Goal: Task Accomplishment & Management: Manage account settings

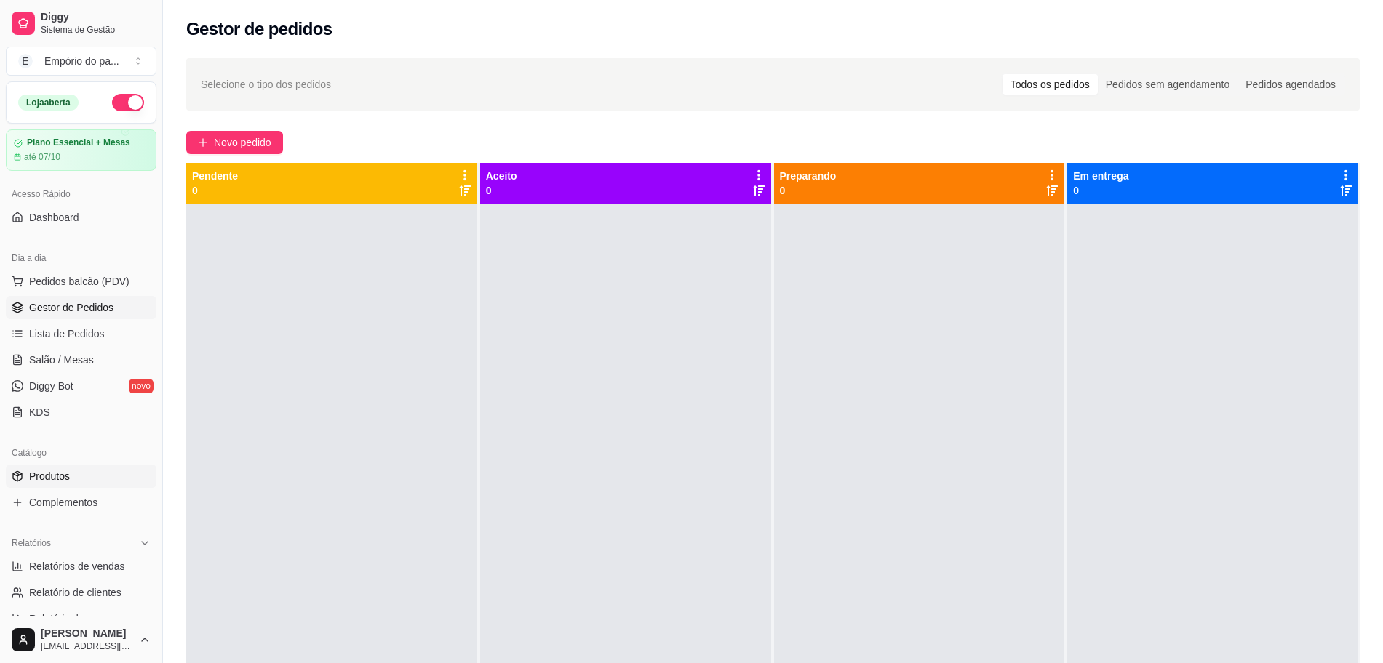
click at [73, 470] on link "Produtos" at bounding box center [81, 476] width 151 height 23
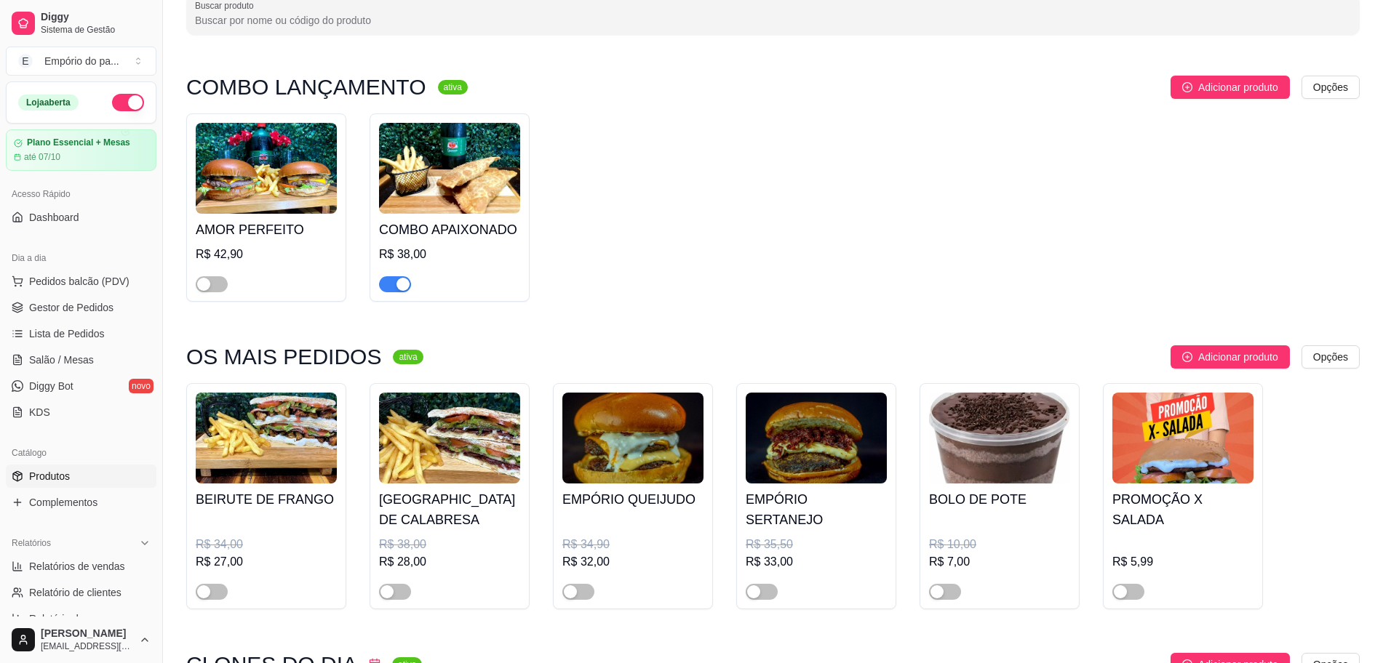
scroll to position [91, 0]
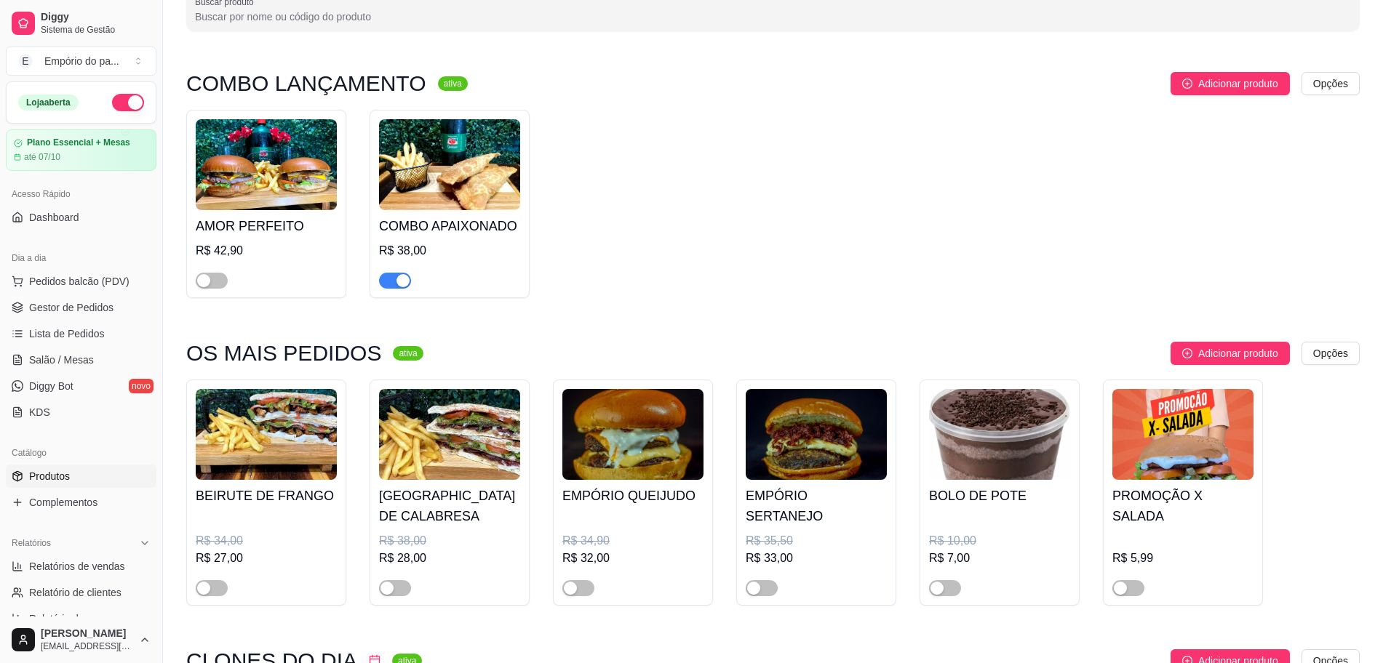
click at [381, 277] on span "button" at bounding box center [395, 281] width 32 height 16
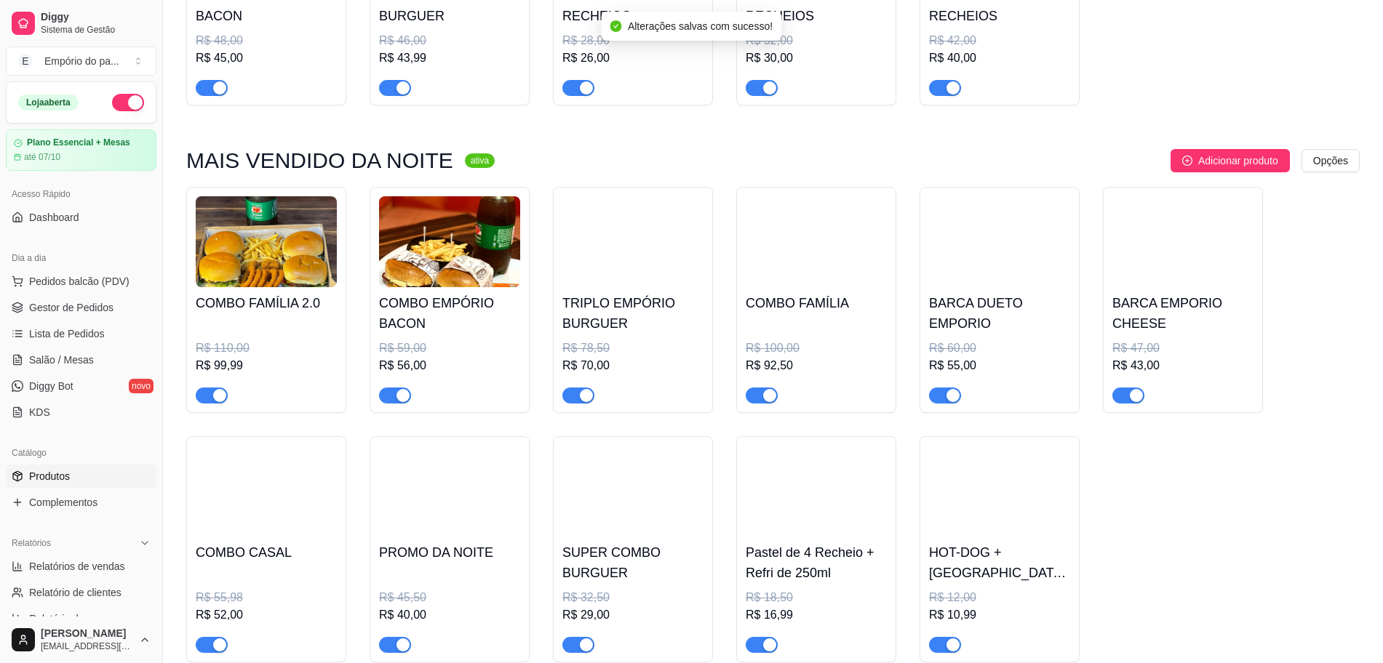
scroll to position [1091, 0]
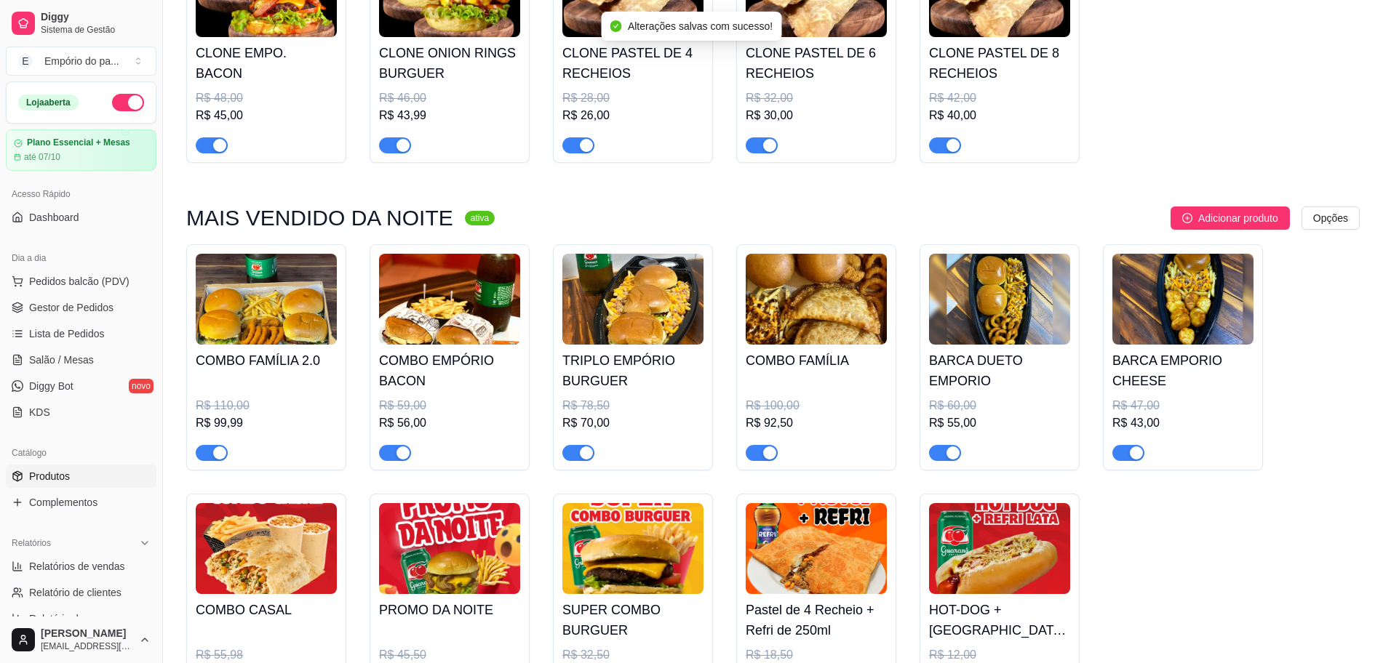
click at [222, 449] on div "button" at bounding box center [219, 453] width 13 height 13
click at [399, 449] on div "button" at bounding box center [402, 453] width 13 height 13
click at [582, 454] on div "button" at bounding box center [586, 453] width 13 height 13
click at [756, 455] on span "button" at bounding box center [761, 453] width 32 height 16
click at [951, 459] on div "button" at bounding box center [952, 453] width 13 height 13
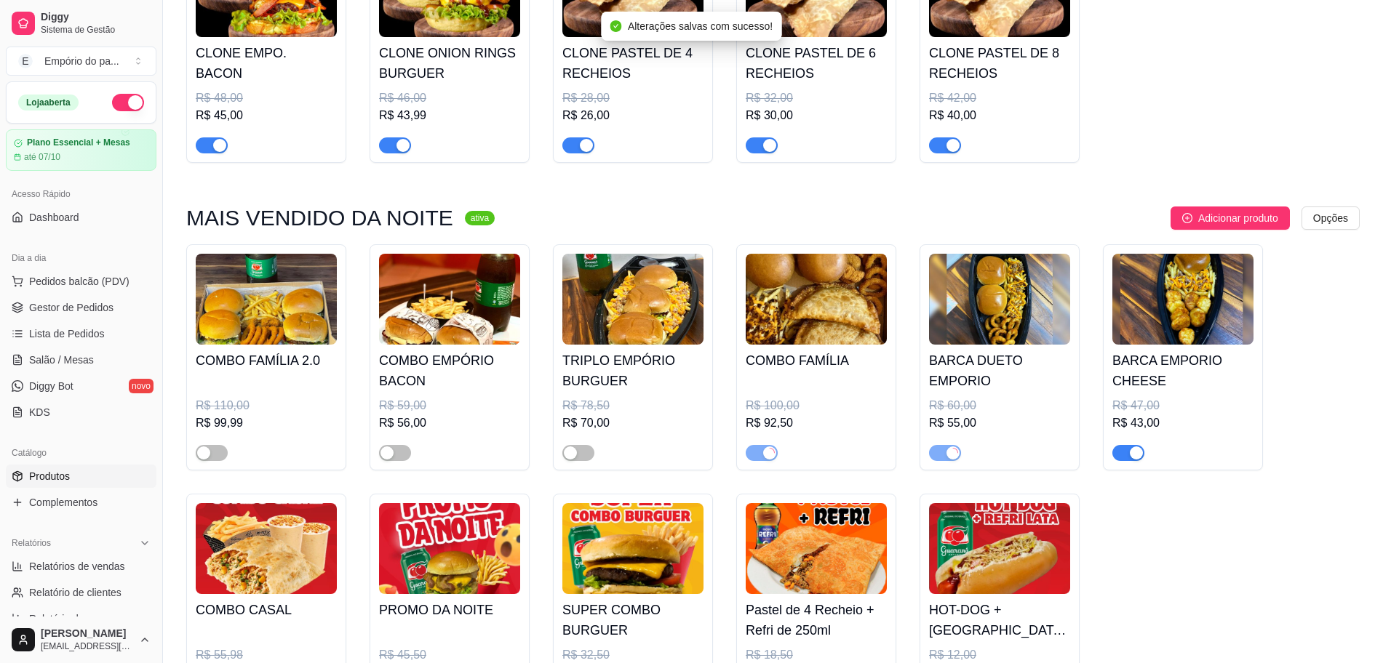
click at [1127, 449] on span "button" at bounding box center [1128, 453] width 32 height 16
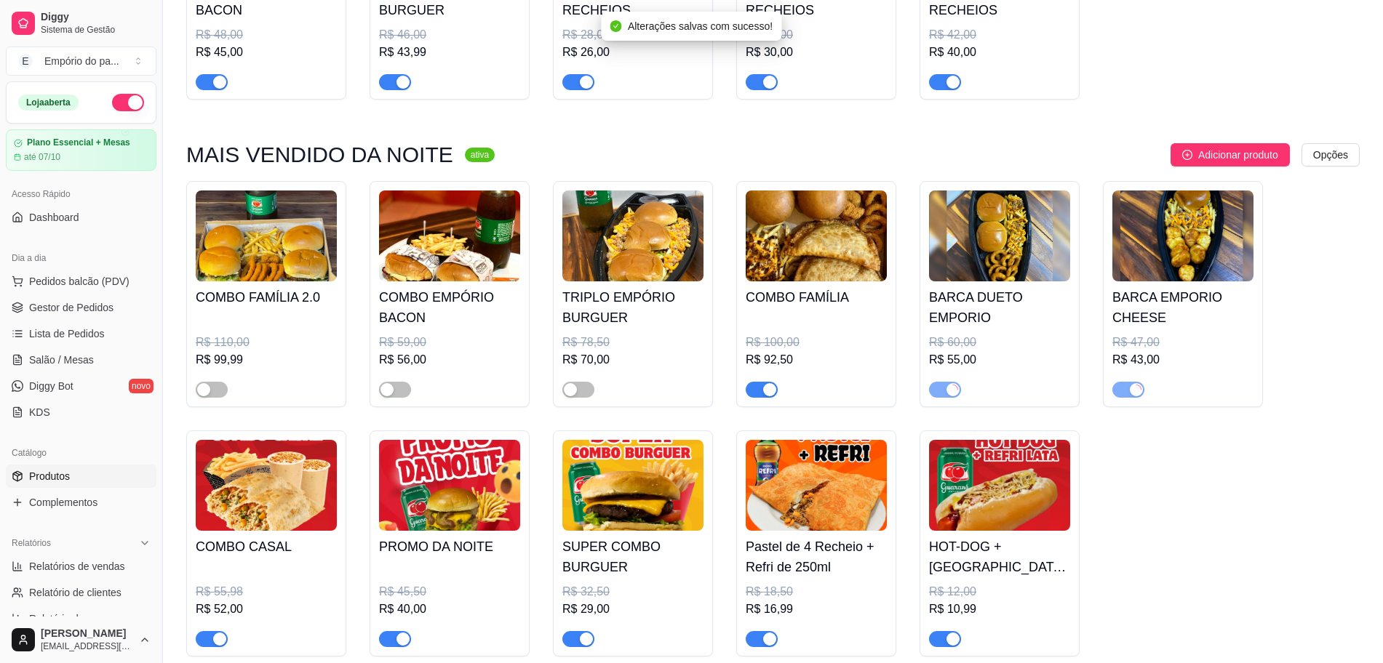
scroll to position [1182, 0]
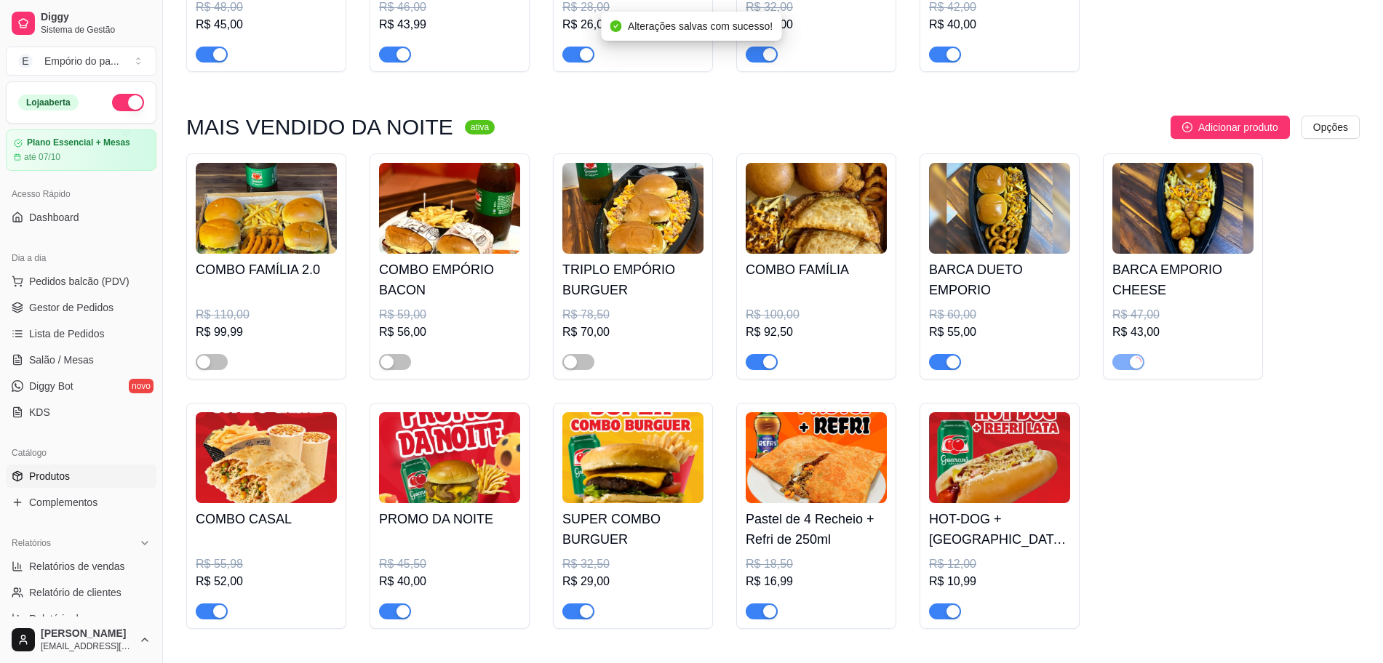
click at [583, 610] on div "button" at bounding box center [586, 611] width 13 height 13
click at [405, 618] on div "button" at bounding box center [402, 611] width 13 height 13
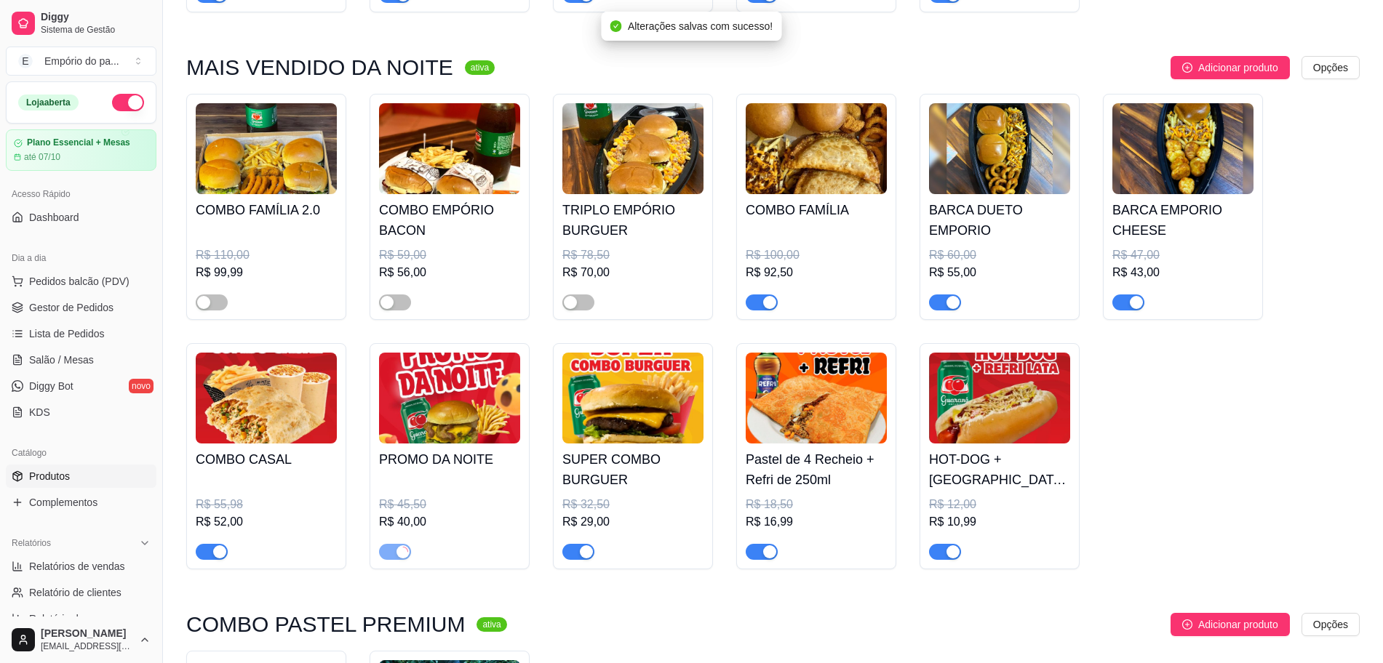
scroll to position [1273, 0]
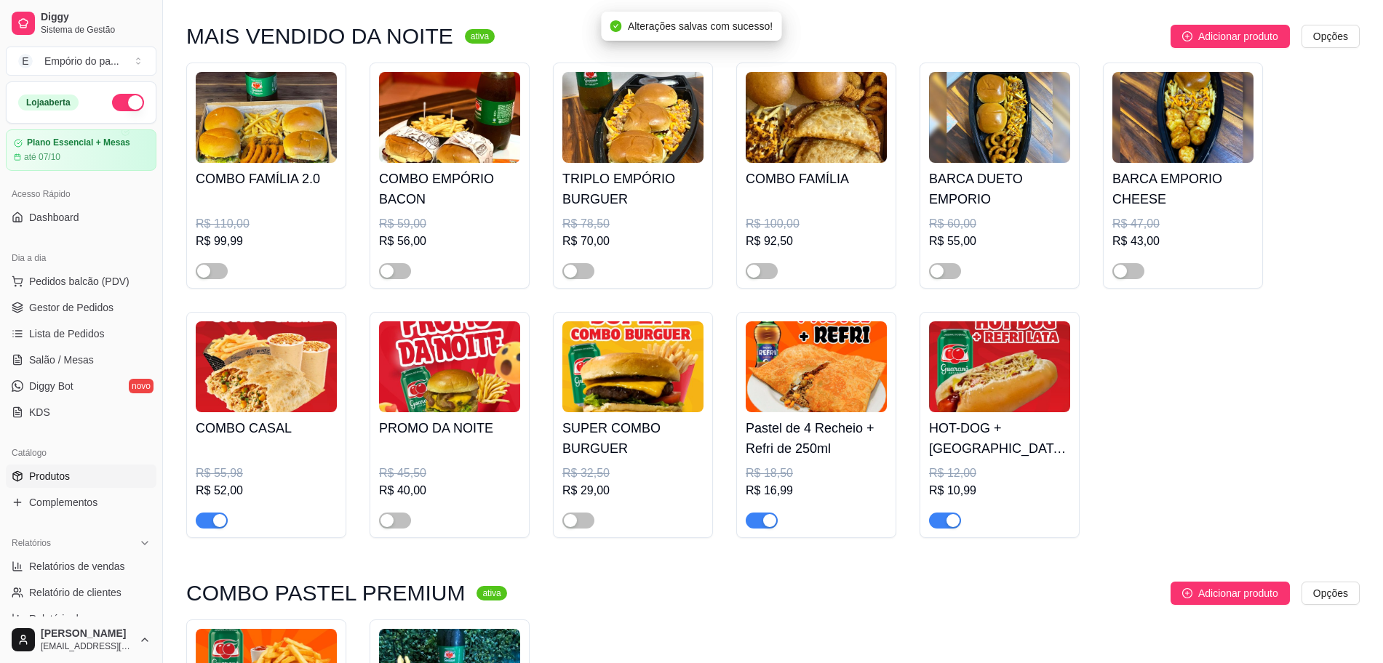
click at [216, 529] on span "button" at bounding box center [212, 521] width 32 height 16
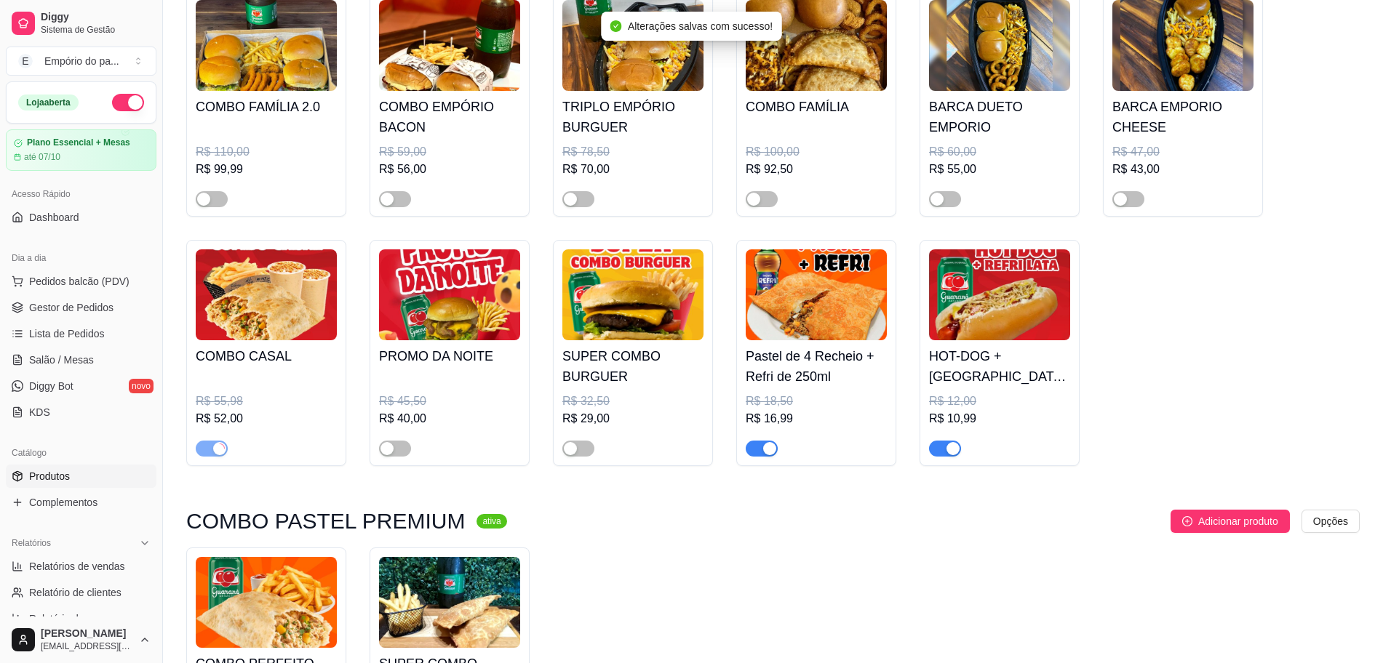
scroll to position [1455, 0]
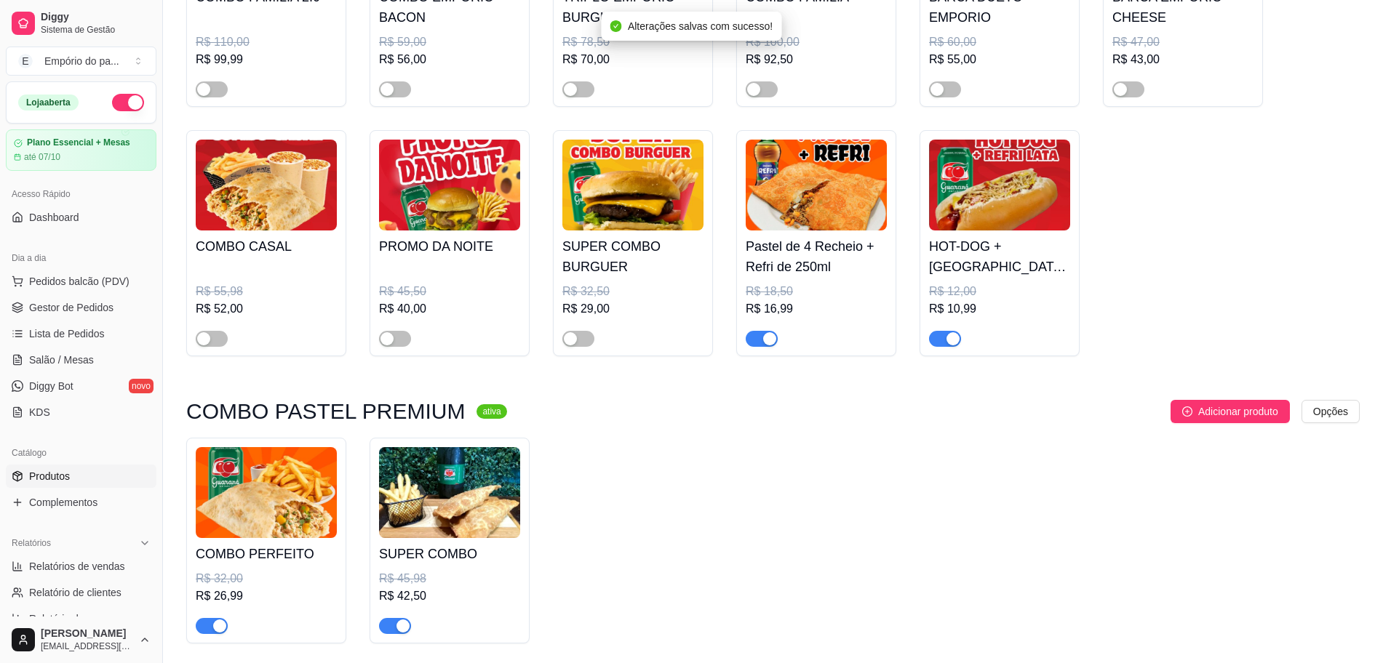
click at [207, 631] on span "button" at bounding box center [212, 626] width 32 height 16
click at [386, 632] on span "button" at bounding box center [395, 626] width 32 height 16
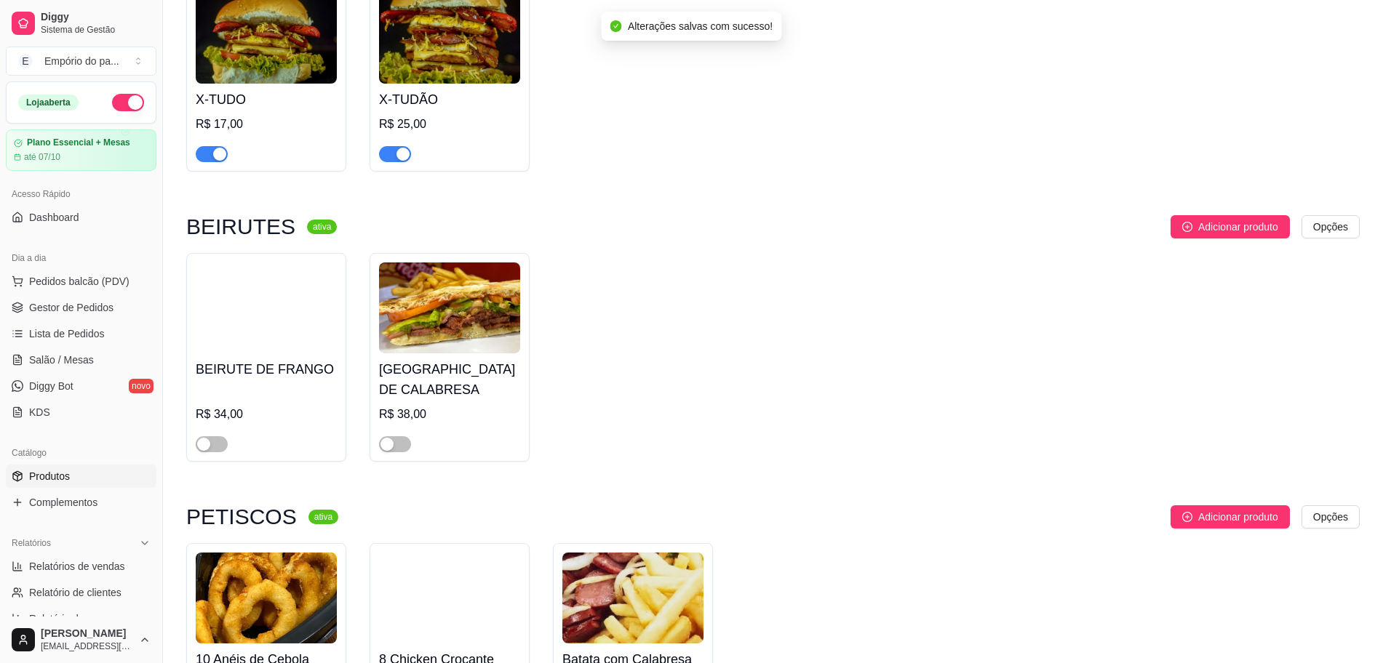
scroll to position [4182, 0]
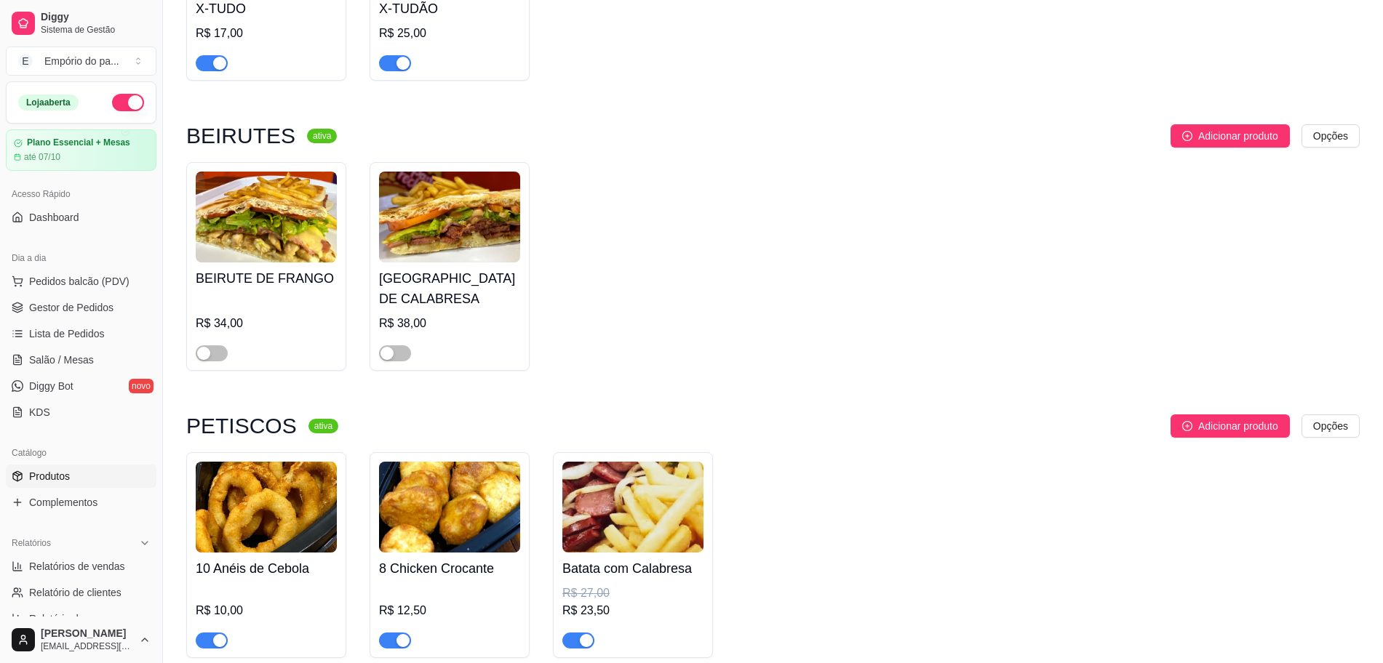
click at [586, 634] on div "button" at bounding box center [586, 640] width 13 height 13
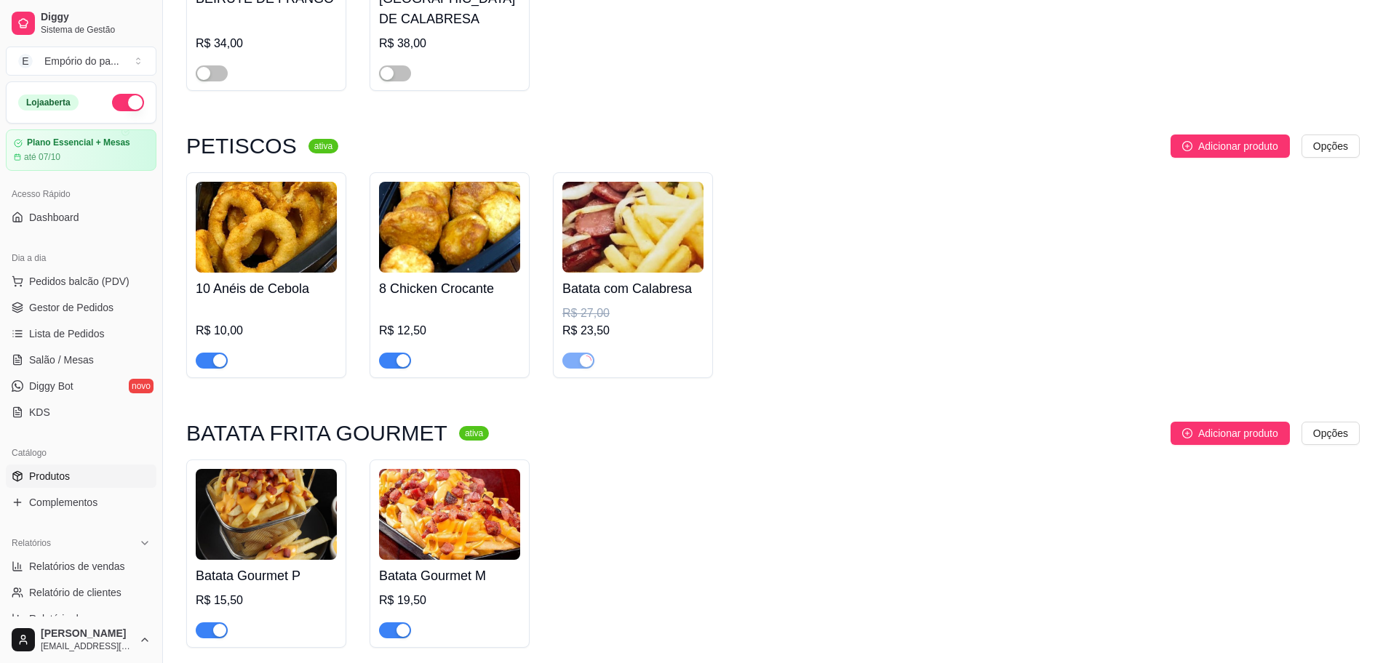
scroll to position [4546, 0]
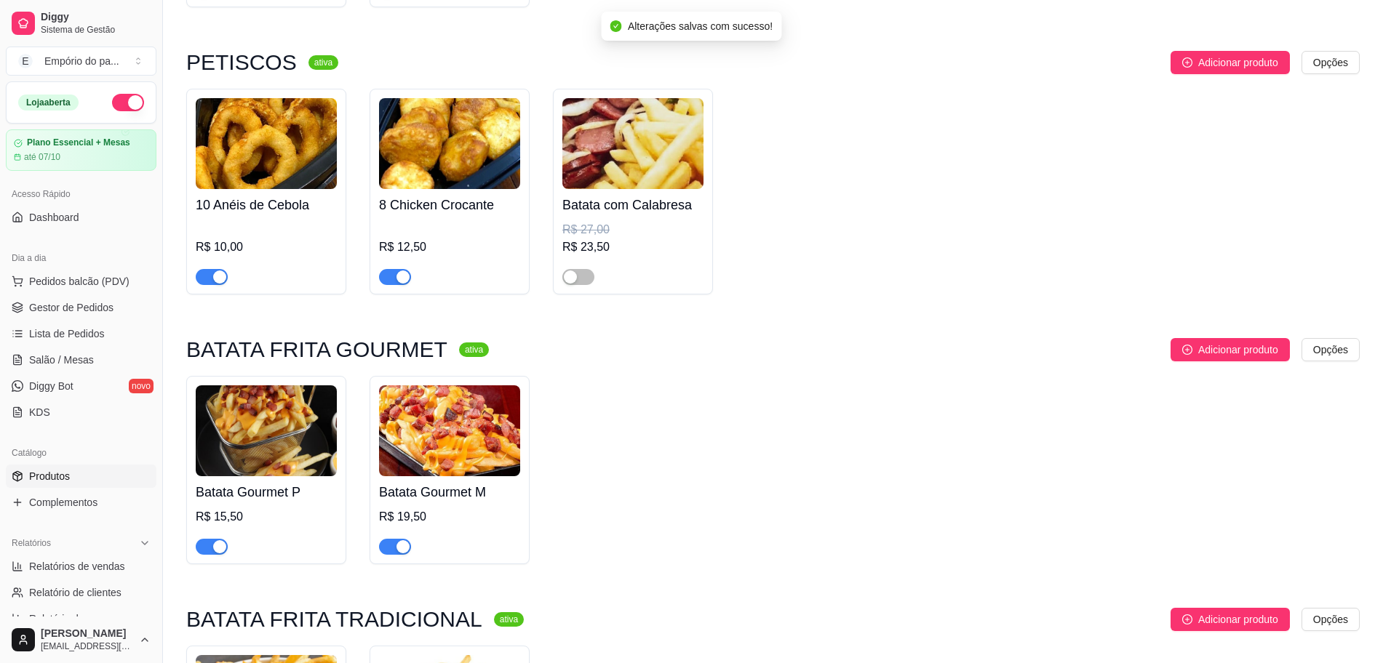
click at [221, 540] on div "button" at bounding box center [219, 546] width 13 height 13
click at [403, 540] on div "button" at bounding box center [402, 546] width 13 height 13
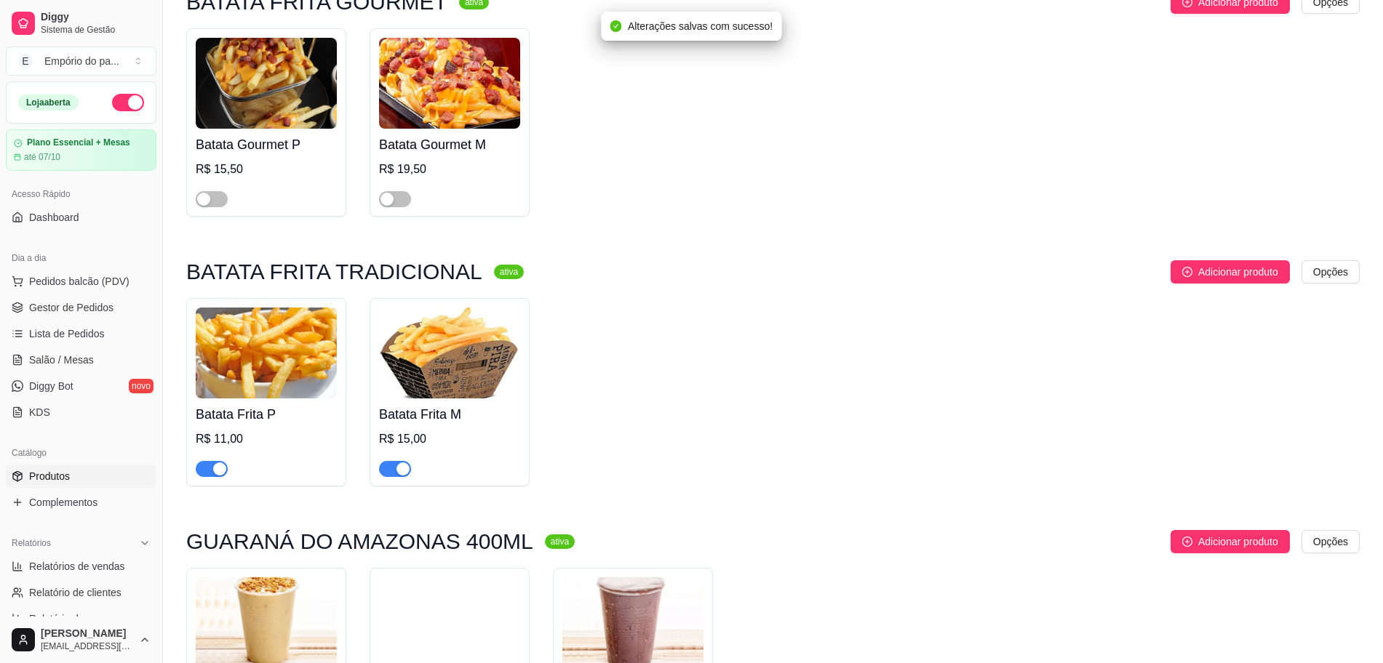
scroll to position [4909, 0]
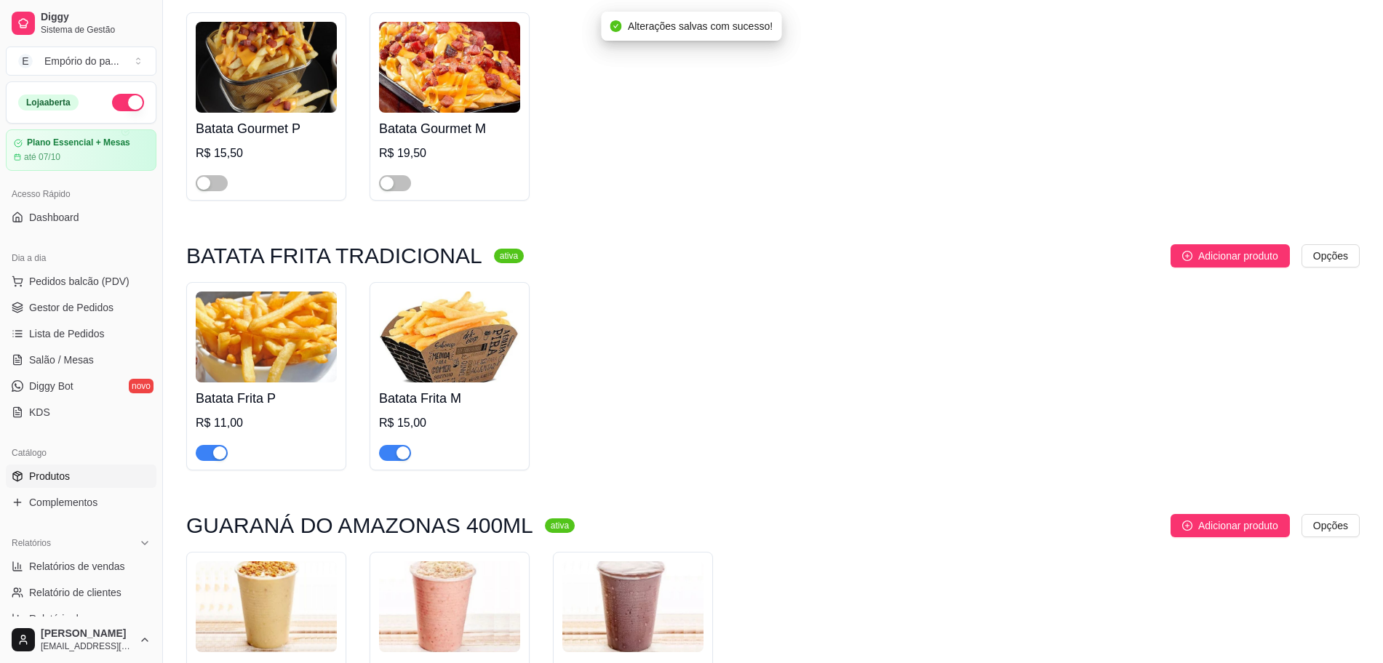
click at [217, 447] on div "button" at bounding box center [219, 453] width 13 height 13
click at [400, 447] on div "button" at bounding box center [402, 453] width 13 height 13
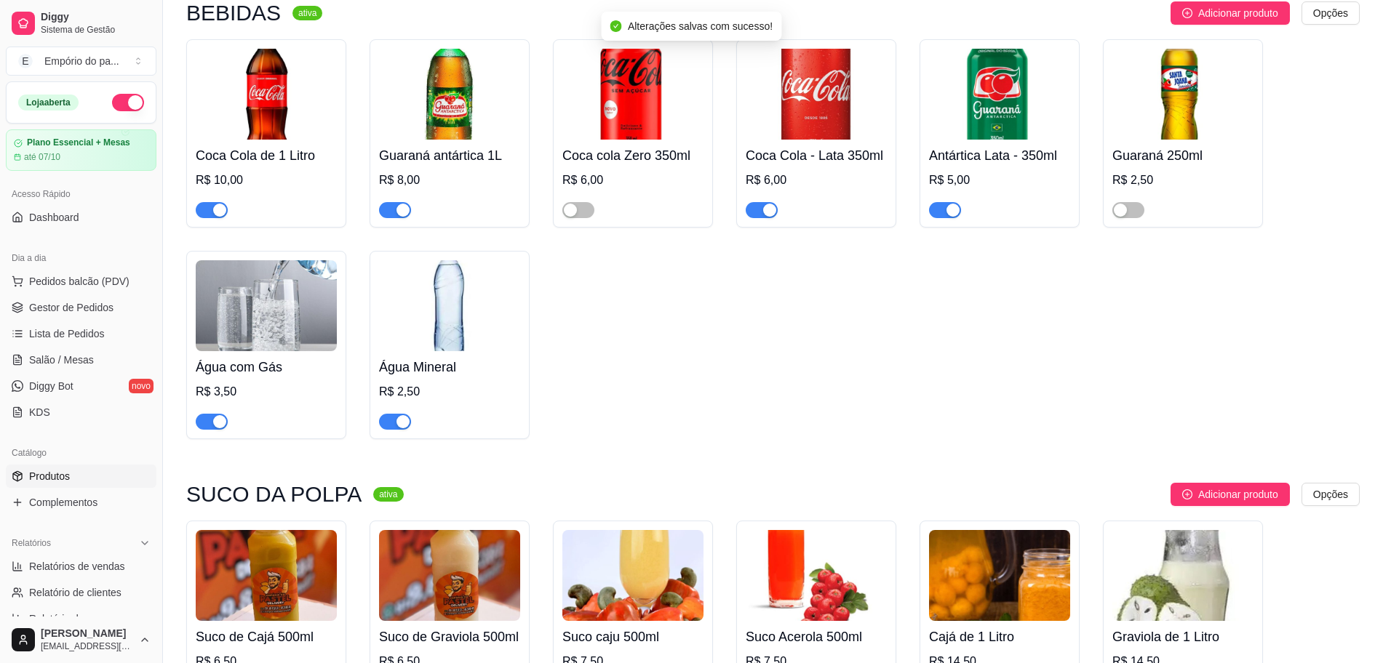
scroll to position [6058, 0]
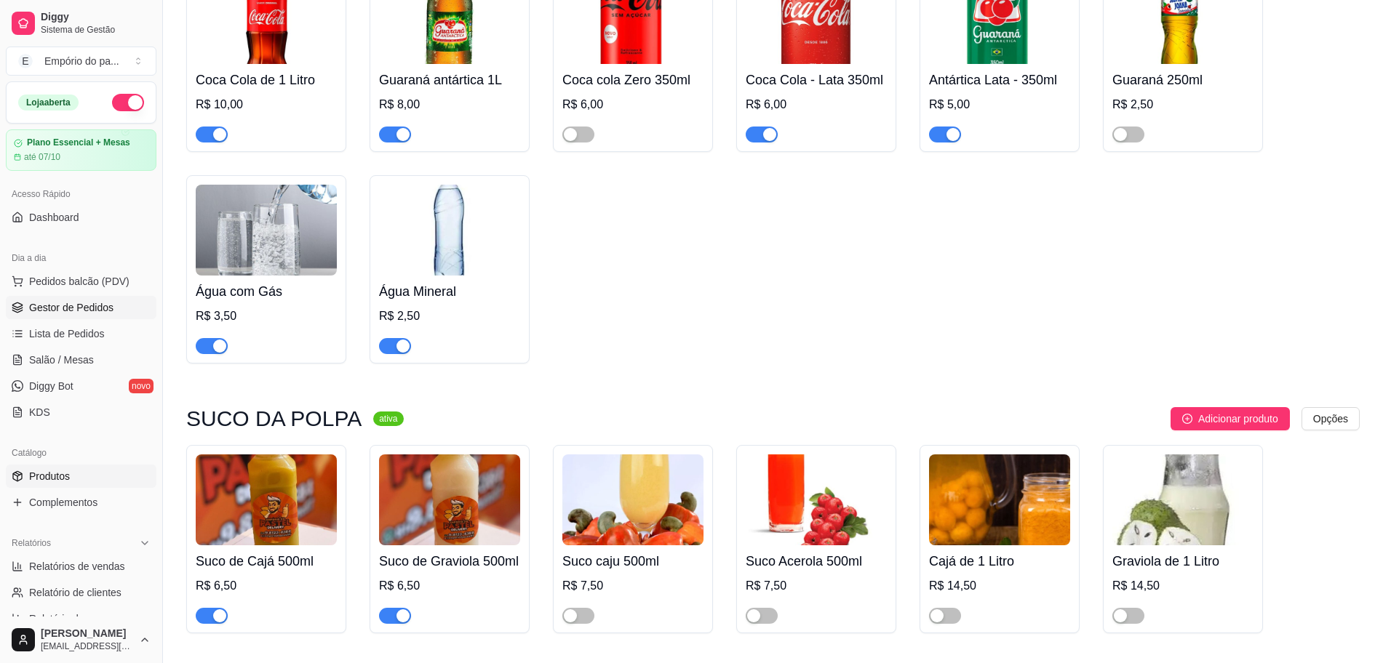
click at [95, 297] on link "Gestor de Pedidos" at bounding box center [81, 307] width 151 height 23
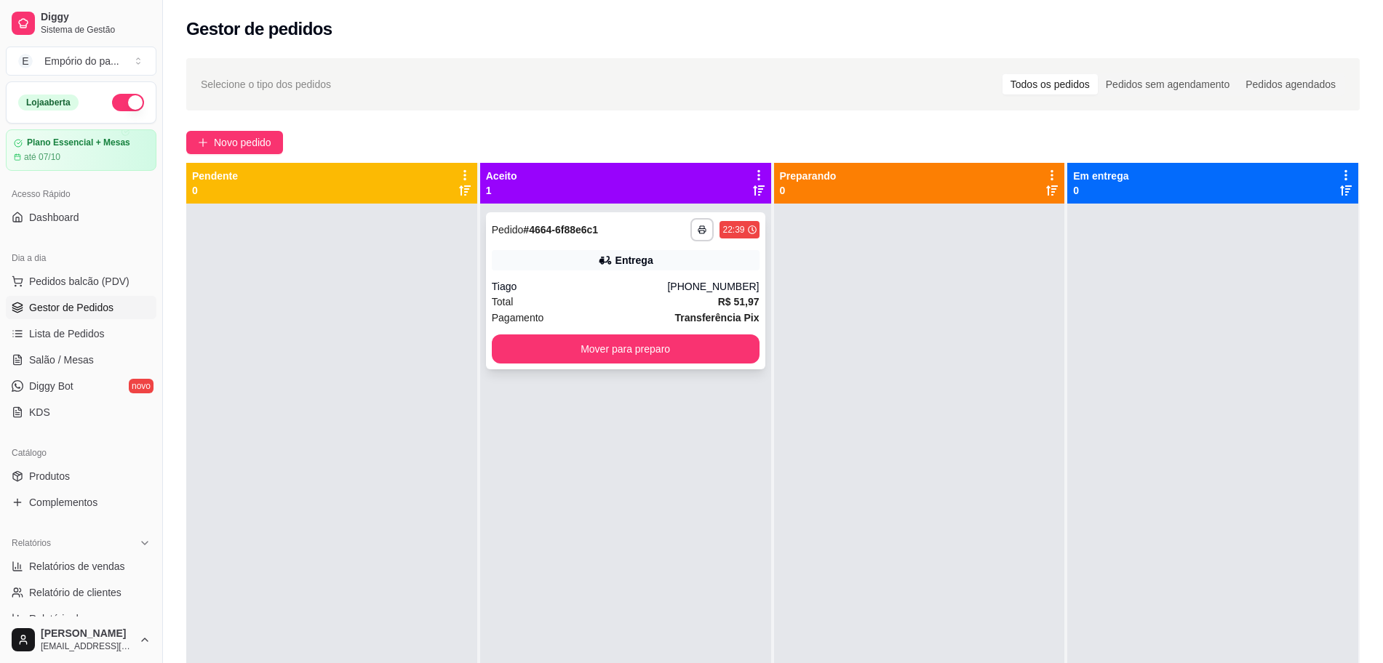
click at [553, 297] on div "Total R$ 51,97" at bounding box center [626, 302] width 268 height 16
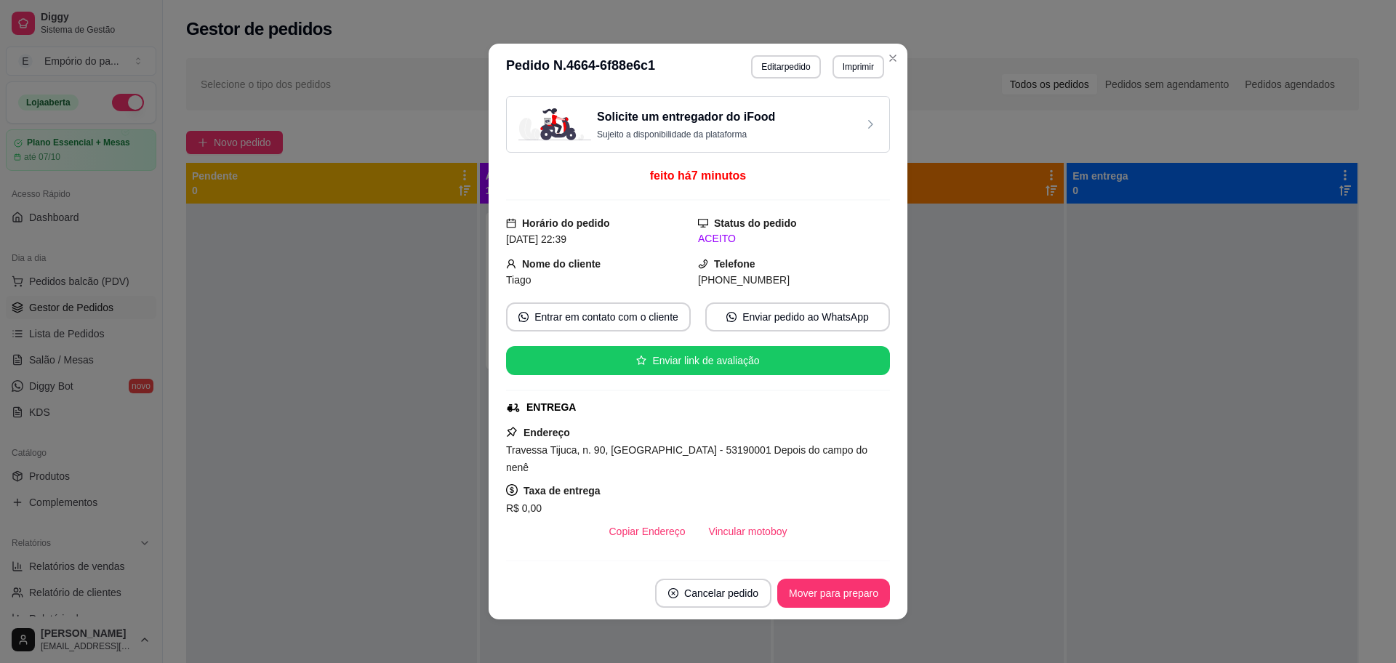
scroll to position [91, 0]
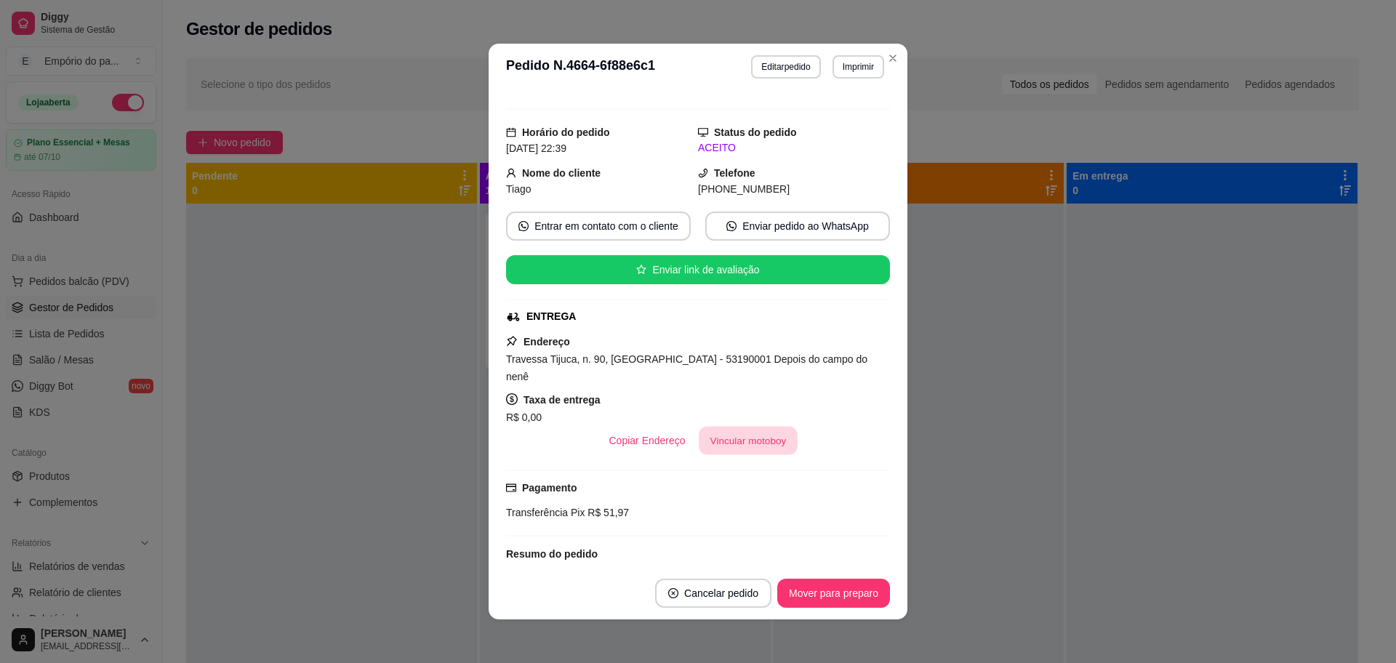
click at [766, 427] on button "Vincular motoboy" at bounding box center [748, 441] width 99 height 28
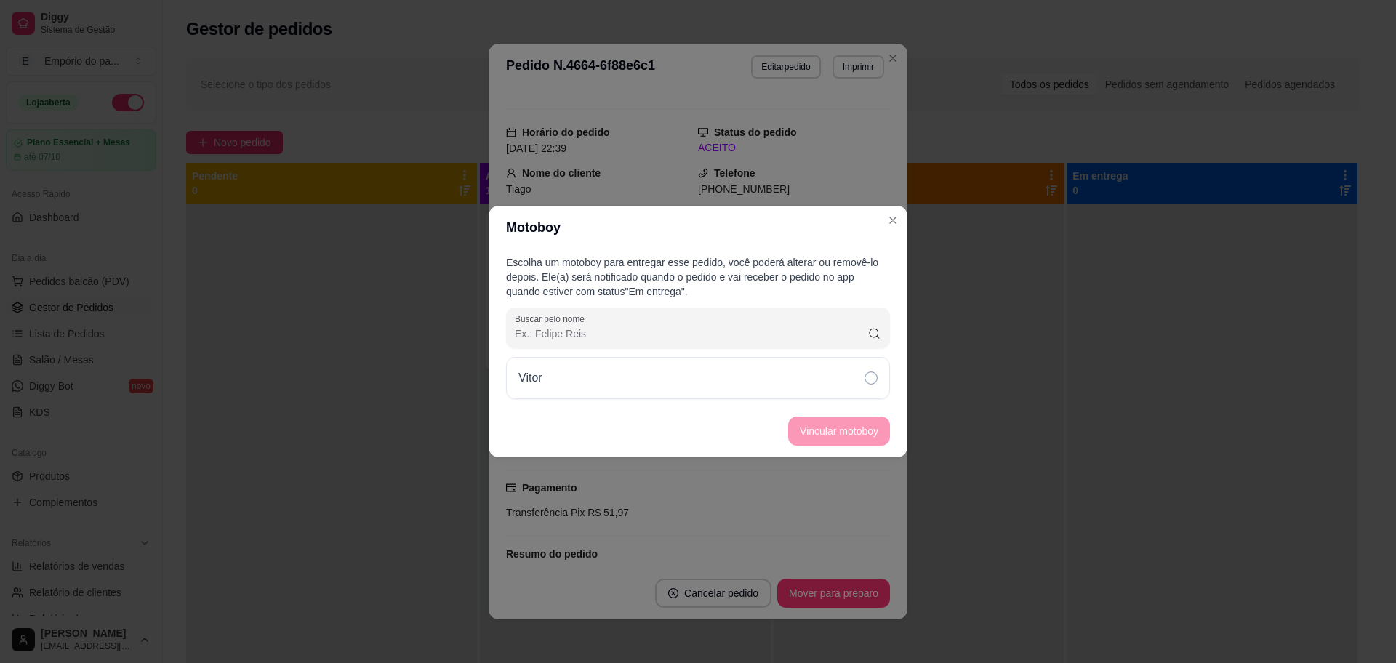
click at [796, 370] on div "Vitor" at bounding box center [698, 378] width 384 height 42
click at [826, 417] on button "Vincular motoboy" at bounding box center [839, 431] width 99 height 28
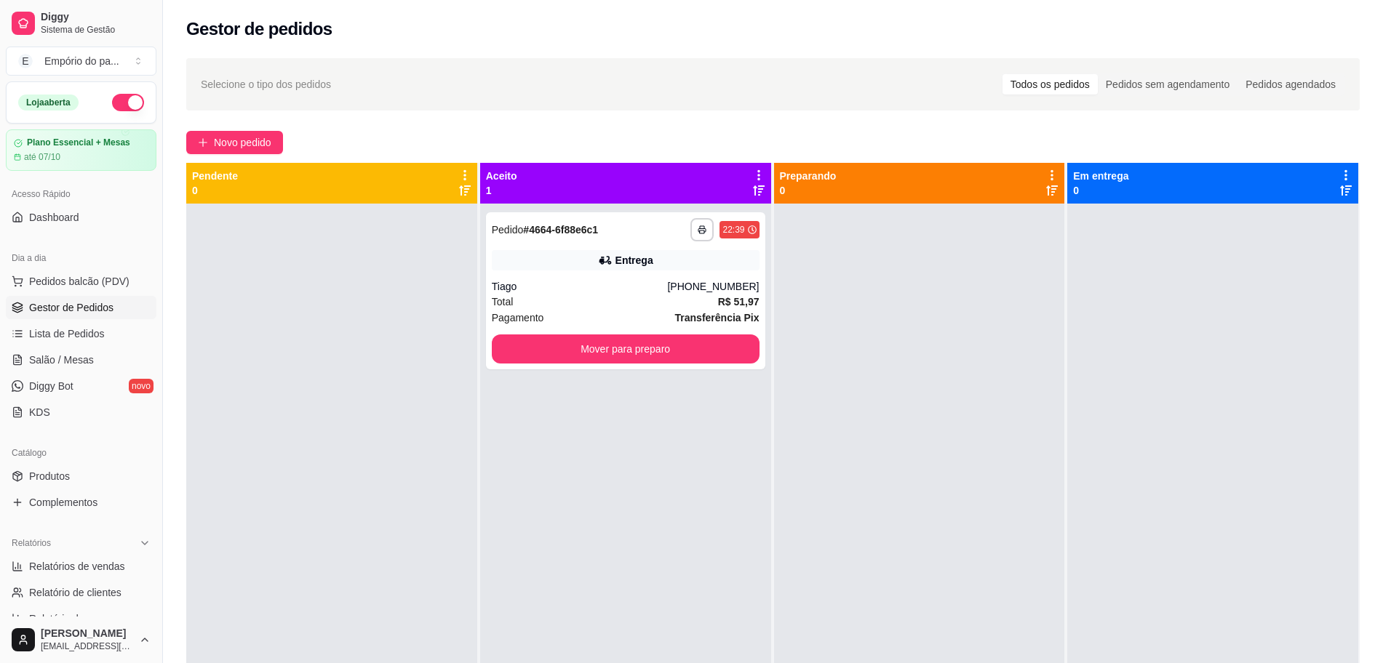
drag, startPoint x: 296, startPoint y: 23, endPoint x: 355, endPoint y: 25, distance: 59.0
click at [356, 29] on div "Gestor de pedidos" at bounding box center [772, 28] width 1173 height 23
click at [617, 352] on button "Mover para preparo" at bounding box center [626, 349] width 268 height 29
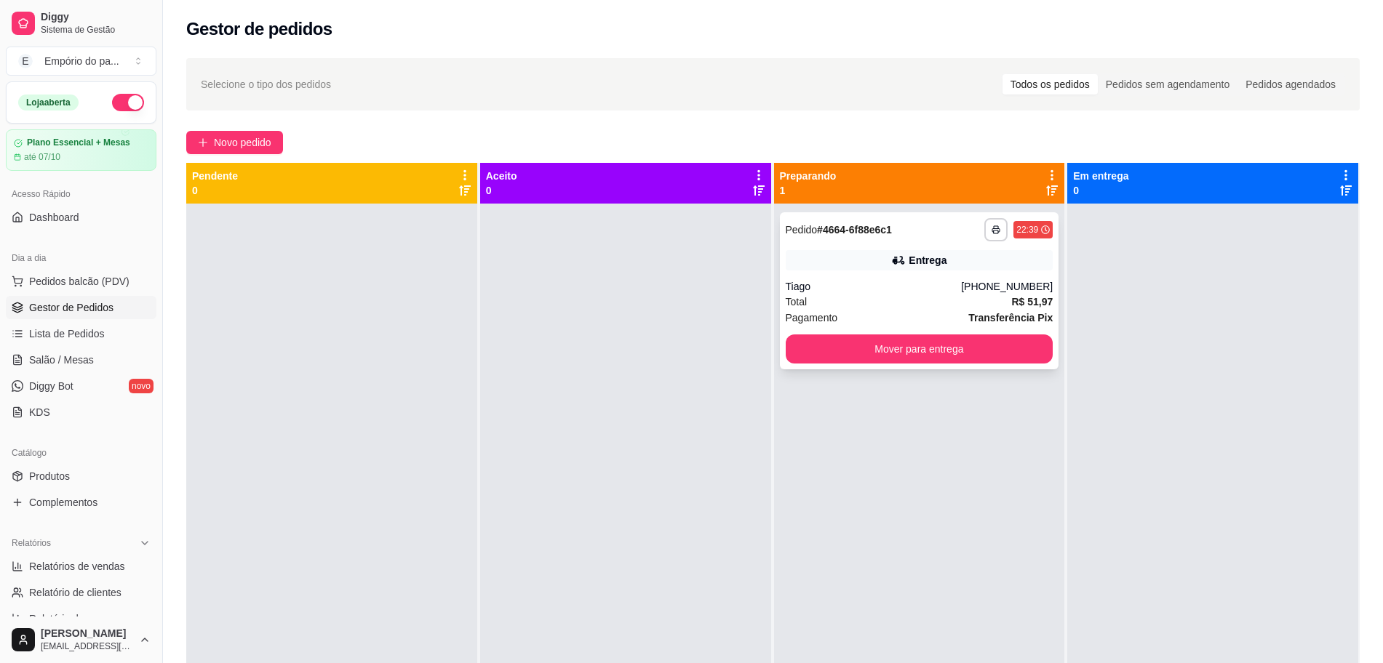
click at [834, 292] on div "Tiago" at bounding box center [873, 286] width 176 height 15
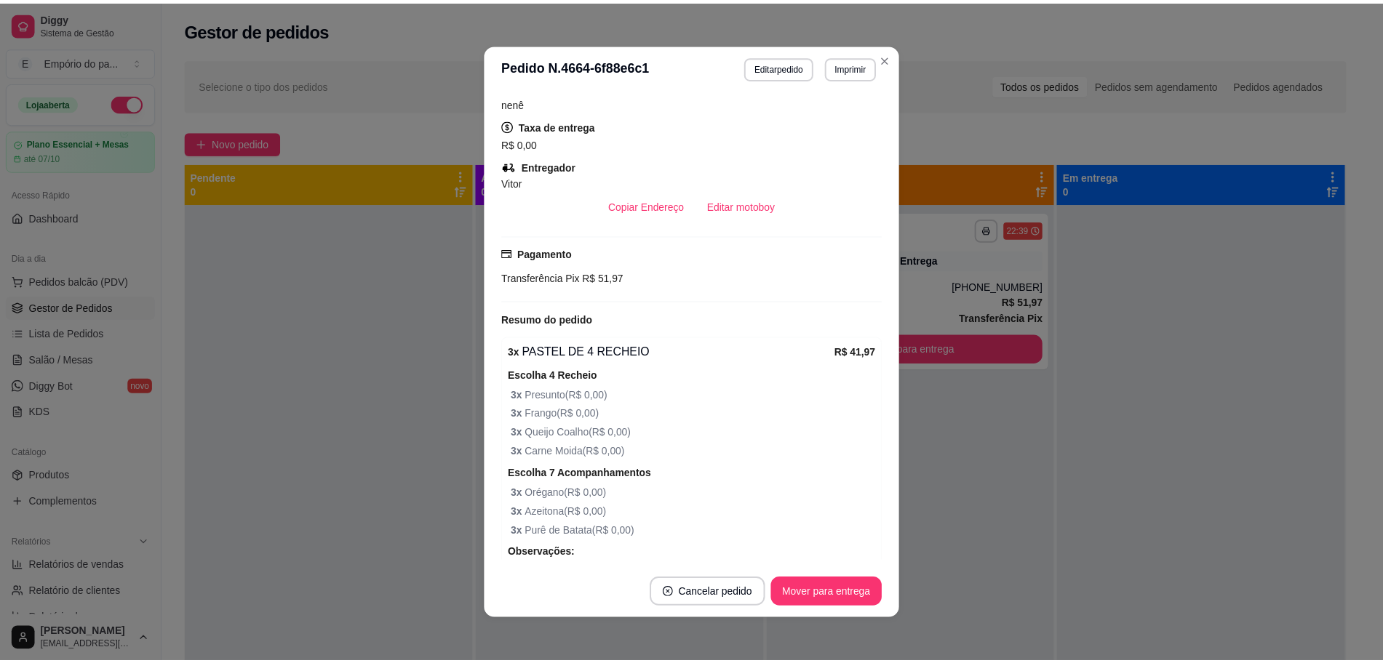
scroll to position [215, 0]
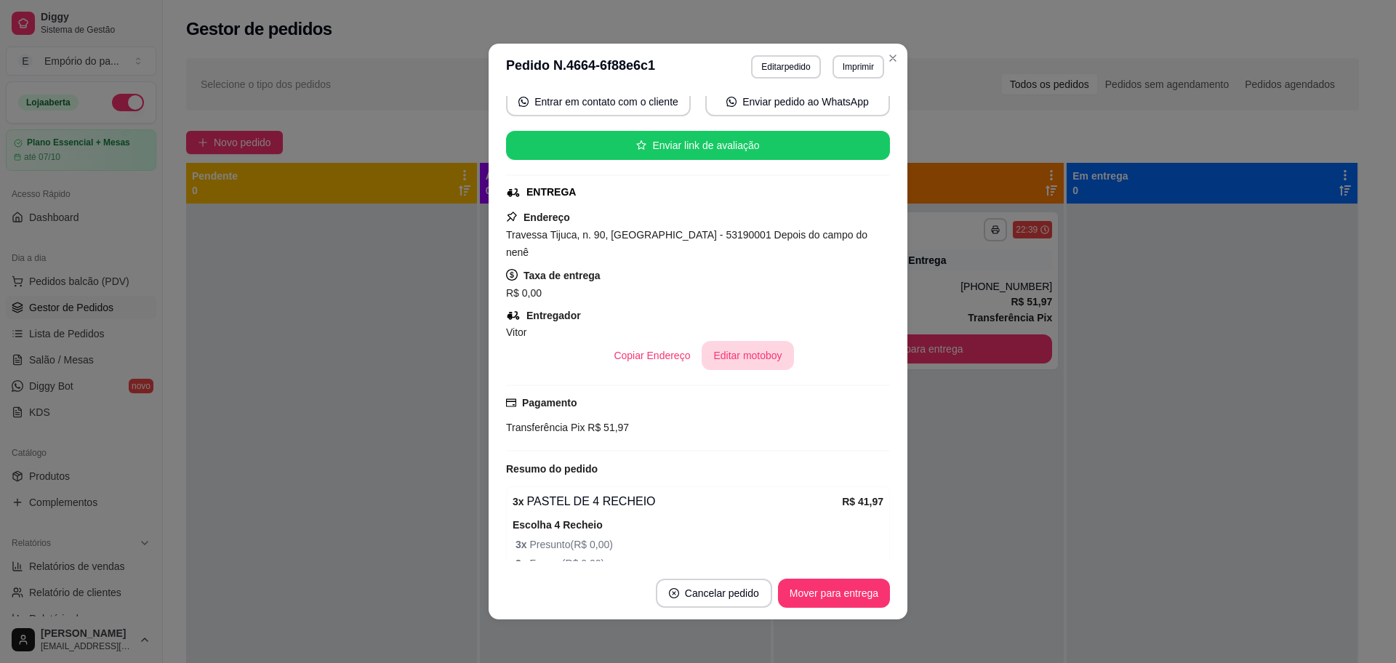
click at [750, 341] on button "Editar motoboy" at bounding box center [748, 355] width 92 height 29
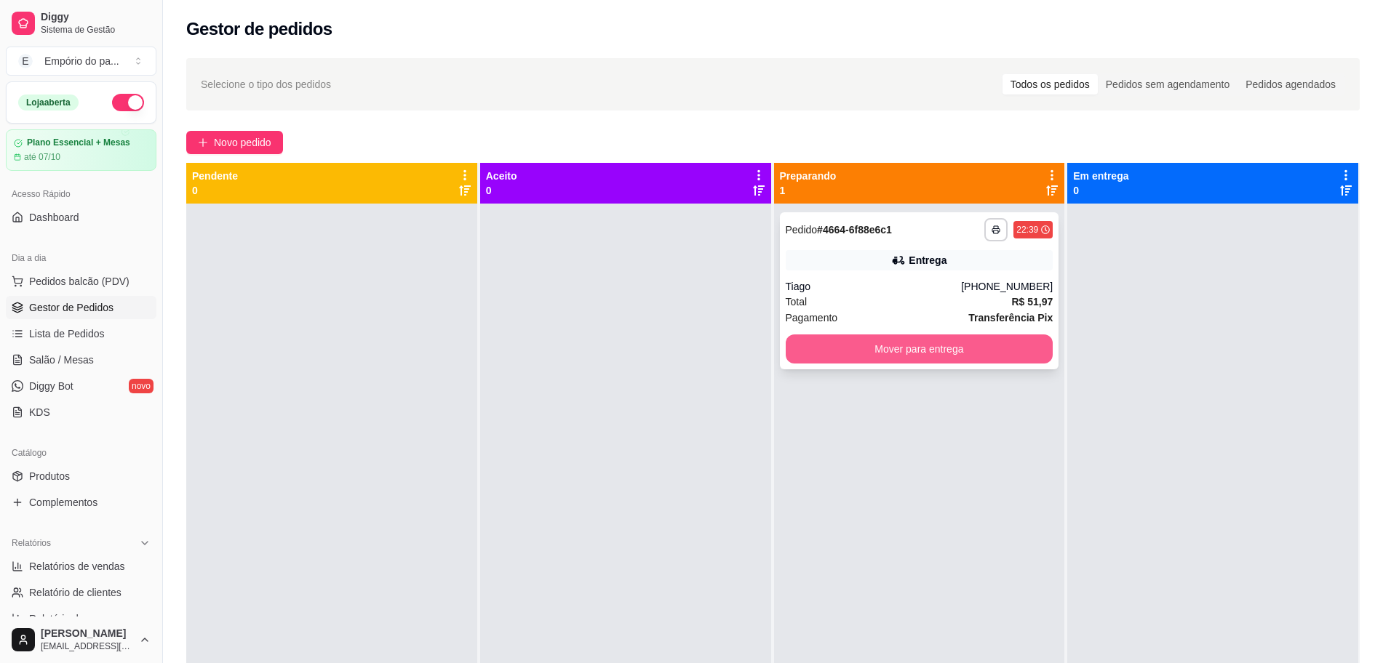
click at [937, 359] on button "Mover para entrega" at bounding box center [919, 349] width 268 height 29
